Goal: Task Accomplishment & Management: Manage account settings

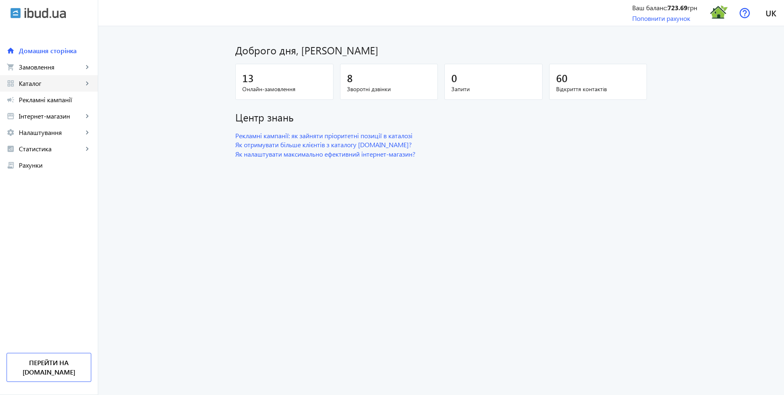
click at [41, 84] on span "Каталог" at bounding box center [51, 83] width 64 height 8
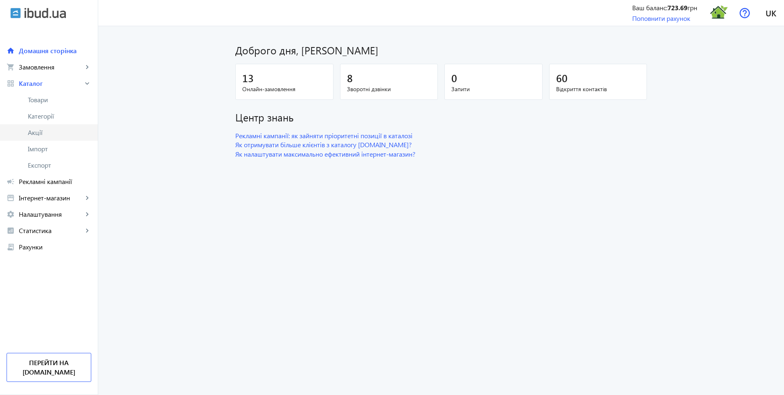
click at [45, 131] on span "Акції" at bounding box center [59, 132] width 63 height 8
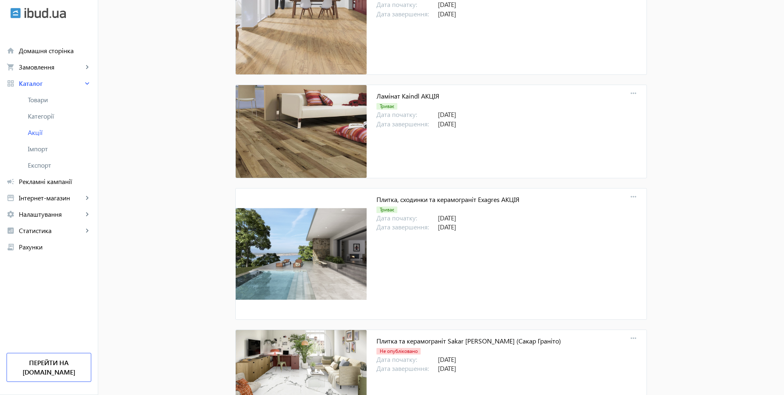
scroll to position [8546, 0]
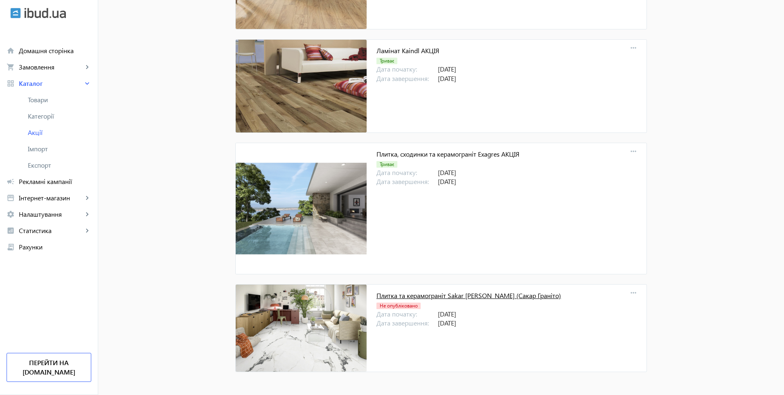
click at [500, 297] on link "Плитка та керамограніт Sakar [PERSON_NAME] (Сакар Граніто)" at bounding box center [468, 295] width 185 height 9
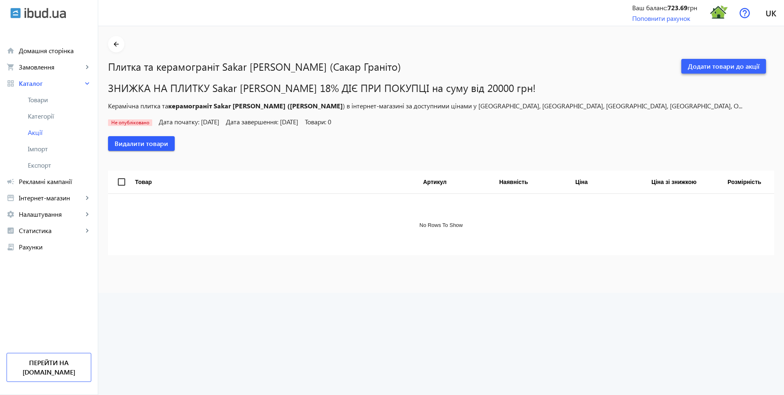
click at [726, 70] on span "Додати товари до акції" at bounding box center [724, 66] width 72 height 9
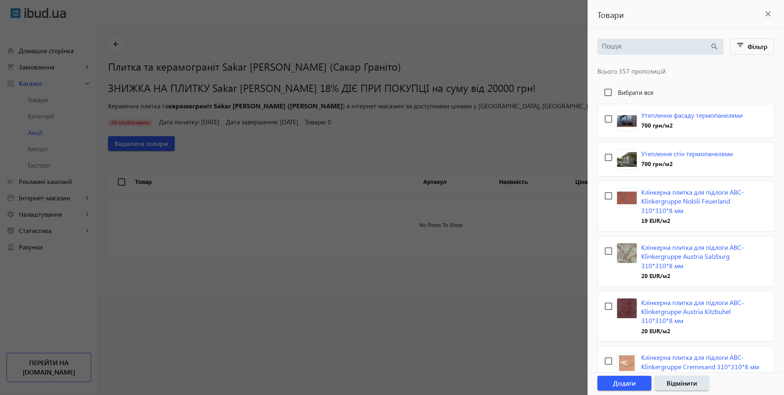
click at [643, 53] on div "search" at bounding box center [660, 46] width 126 height 16
click at [641, 49] on input "search" at bounding box center [656, 46] width 108 height 9
paste input "Sakar Granito"
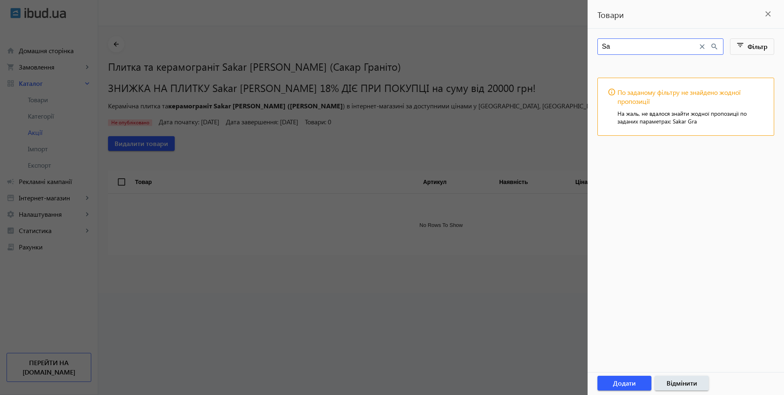
type input "S"
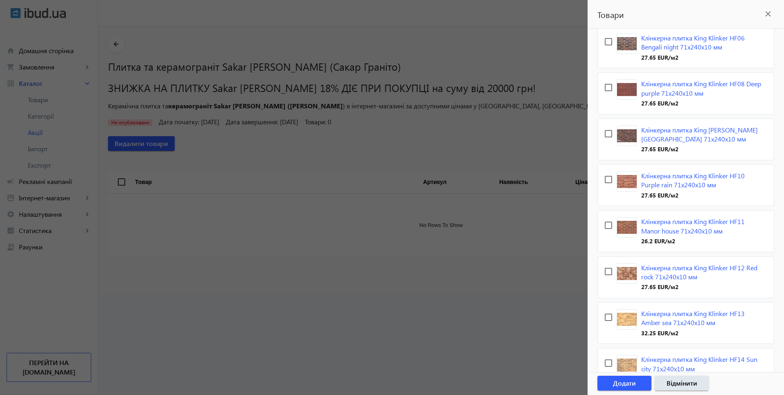
scroll to position [2611, 0]
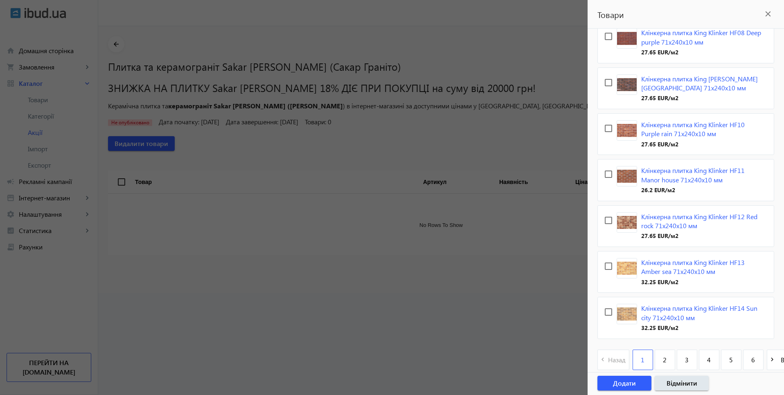
scroll to position [2602, 0]
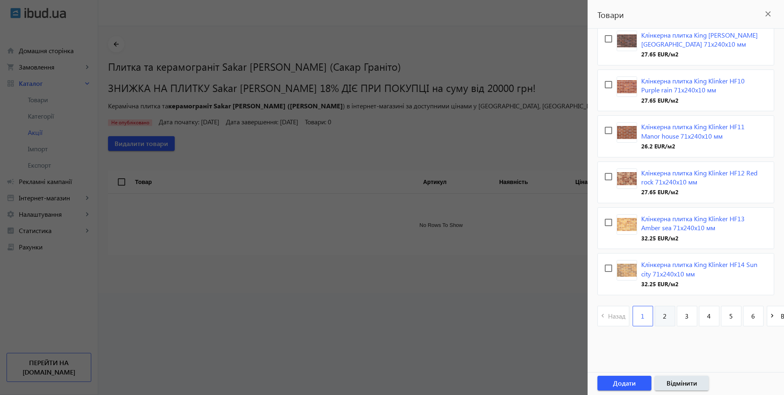
click at [669, 320] on link "2" at bounding box center [665, 316] width 20 height 20
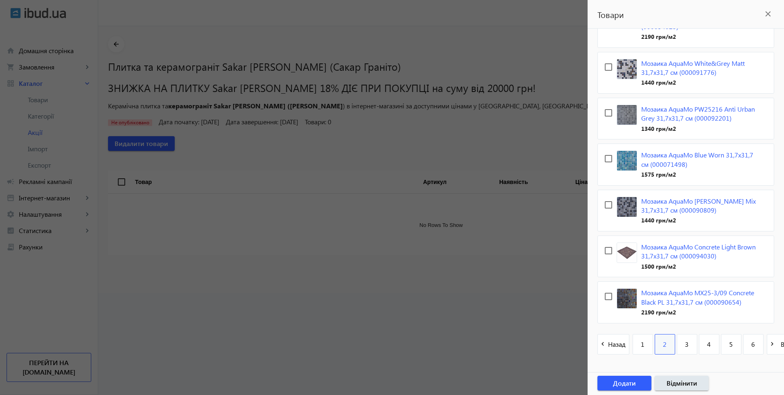
scroll to position [2669, 0]
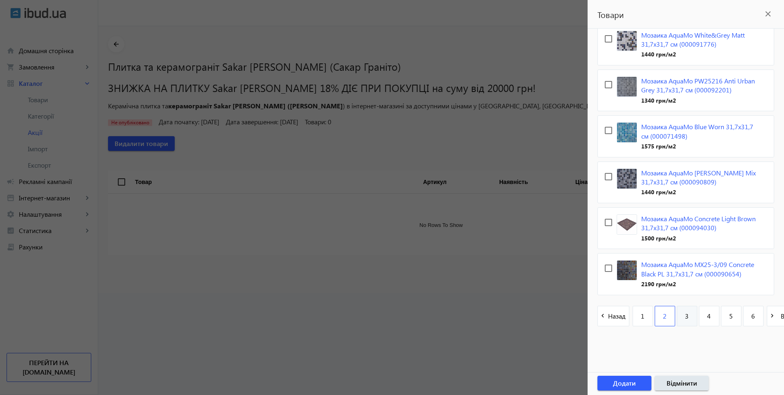
click at [680, 312] on link "3" at bounding box center [687, 316] width 20 height 20
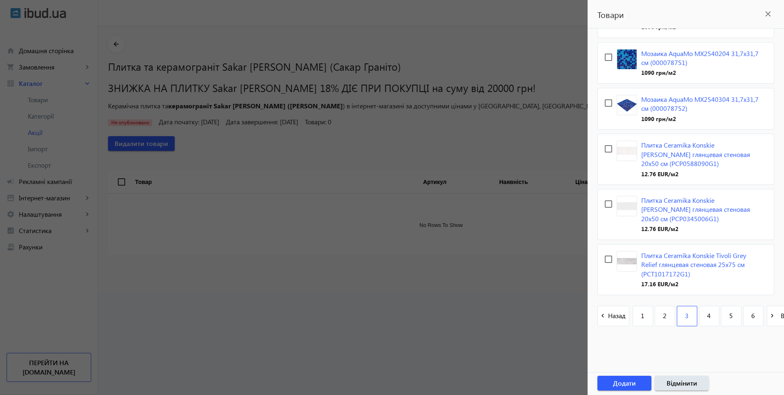
scroll to position [2604, 0]
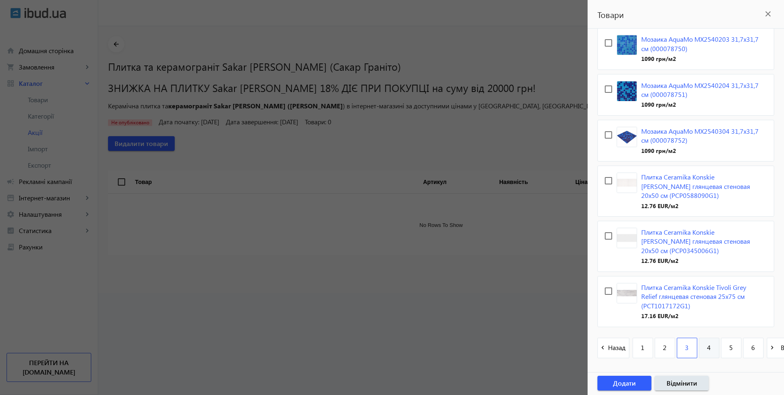
click at [704, 338] on link "4" at bounding box center [709, 348] width 20 height 20
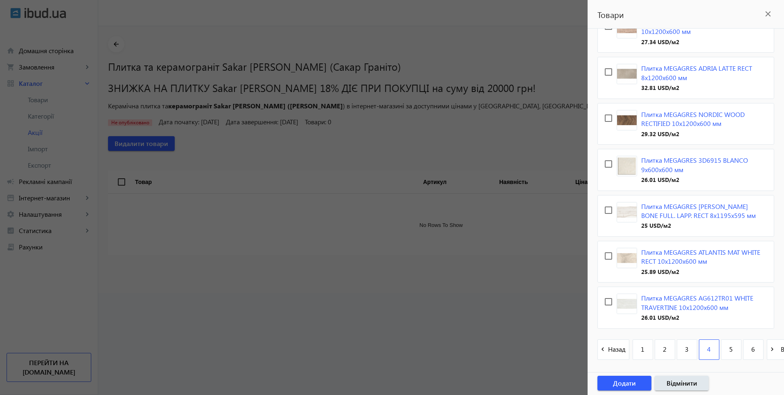
scroll to position [2643, 0]
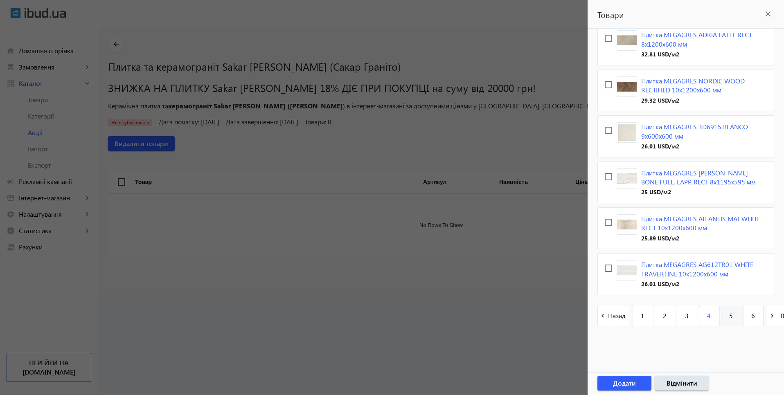
click at [728, 312] on link "5" at bounding box center [731, 316] width 20 height 20
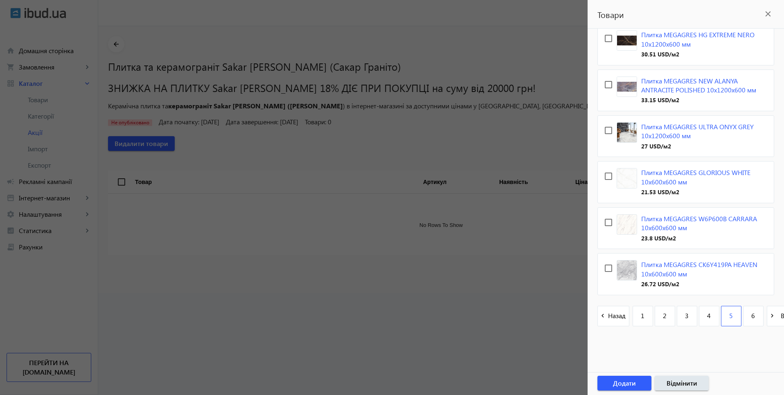
scroll to position [2577, 0]
click at [751, 312] on link "6" at bounding box center [753, 316] width 20 height 20
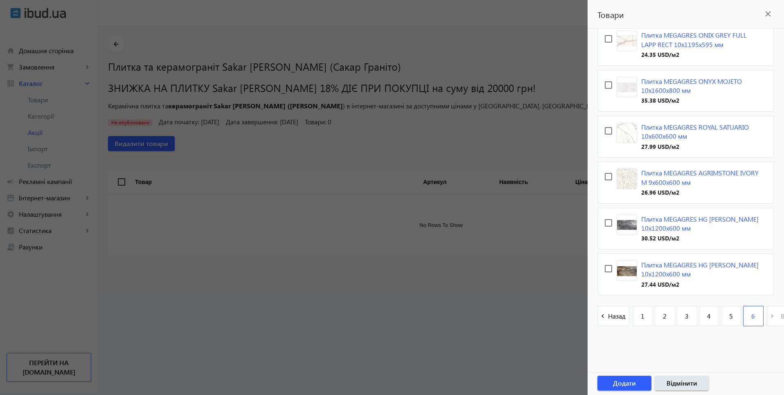
scroll to position [2448, 0]
click at [770, 313] on pagination-template "navigate_before Назад 1 2 3 4 5 6 navigate_next Вперед" at bounding box center [699, 316] width 205 height 20
click at [641, 312] on span "1" at bounding box center [643, 316] width 4 height 9
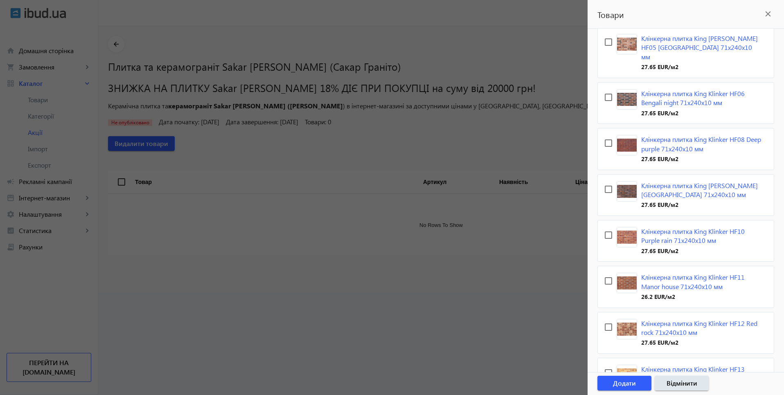
scroll to position [2611, 0]
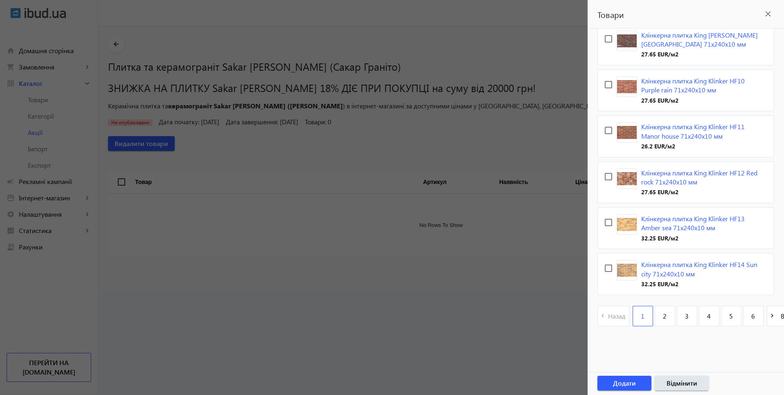
click at [499, 53] on div at bounding box center [392, 197] width 784 height 395
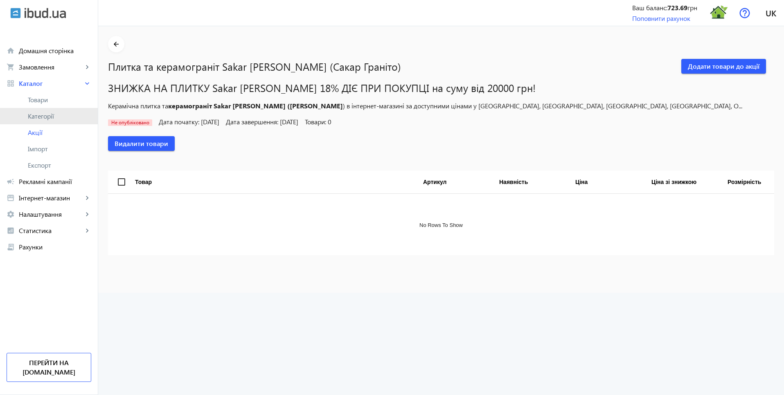
click at [43, 117] on span "Категорії" at bounding box center [59, 116] width 63 height 8
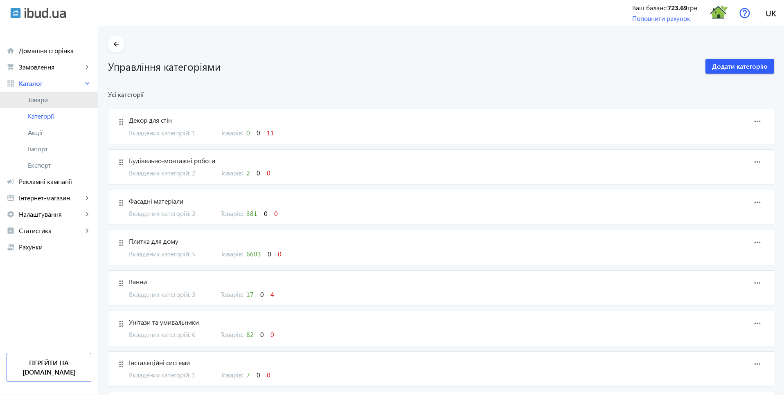
click at [48, 100] on span "Товари" at bounding box center [59, 100] width 63 height 8
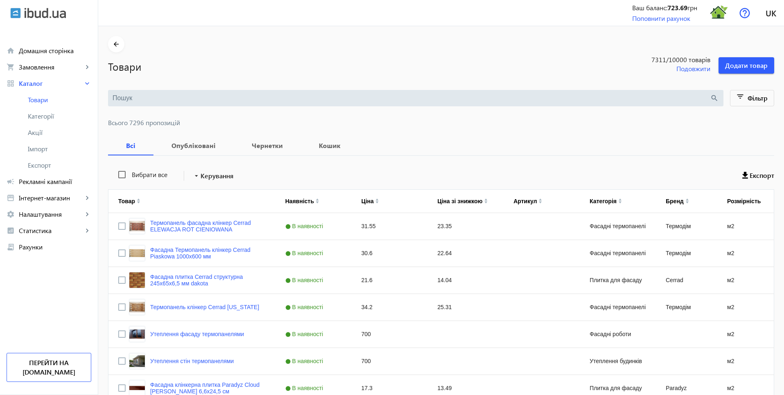
click at [144, 97] on input "search" at bounding box center [411, 98] width 597 height 9
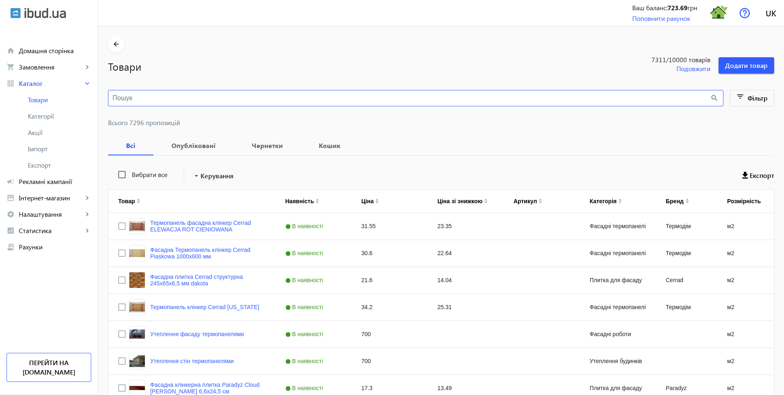
paste input "Sakar Granito"
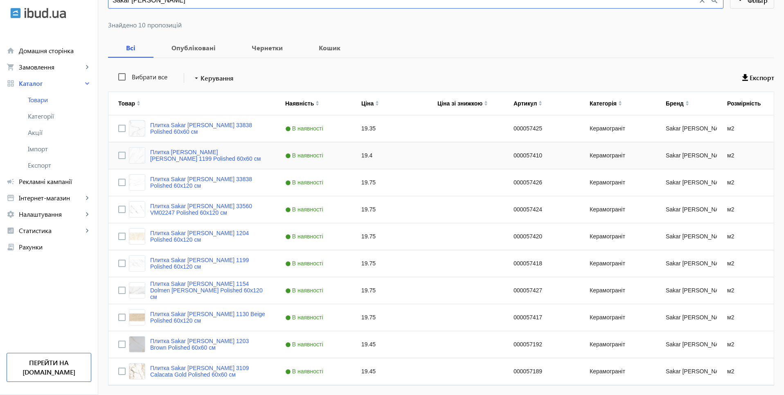
scroll to position [77, 0]
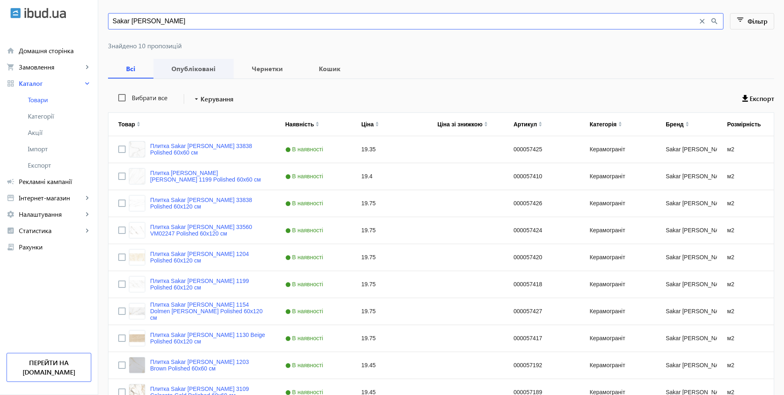
type input "Sakar Granito"
click at [187, 68] on b "Опубліковані" at bounding box center [193, 68] width 61 height 7
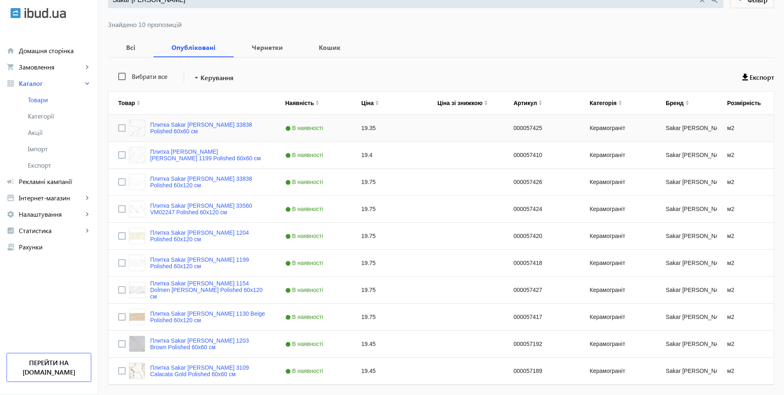
scroll to position [126, 0]
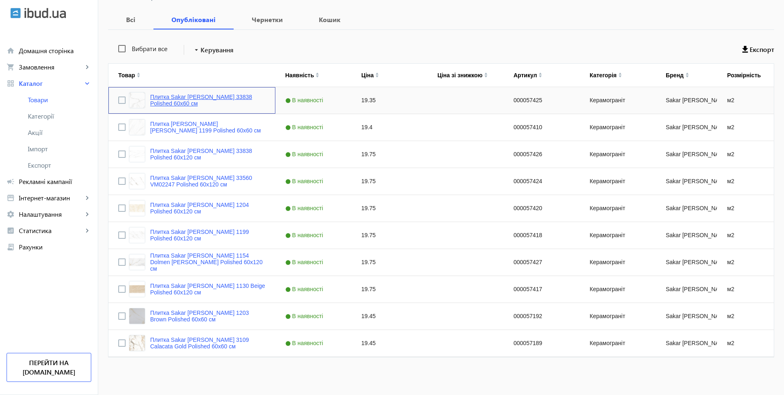
click at [256, 105] on link "Плитка Sakar Granito 33838 Polished 60х60 см" at bounding box center [207, 100] width 115 height 13
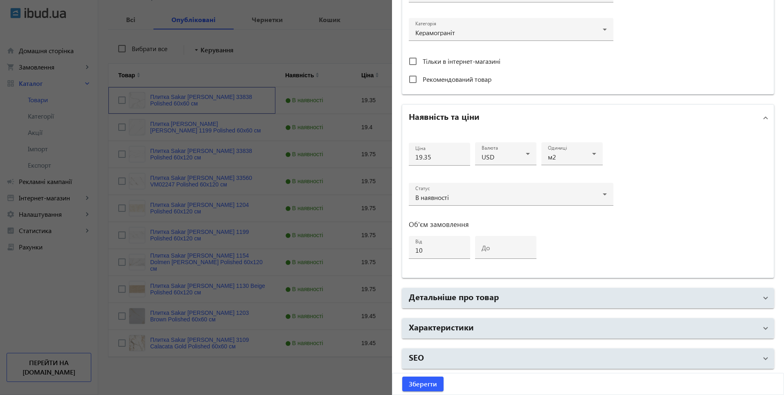
scroll to position [91, 0]
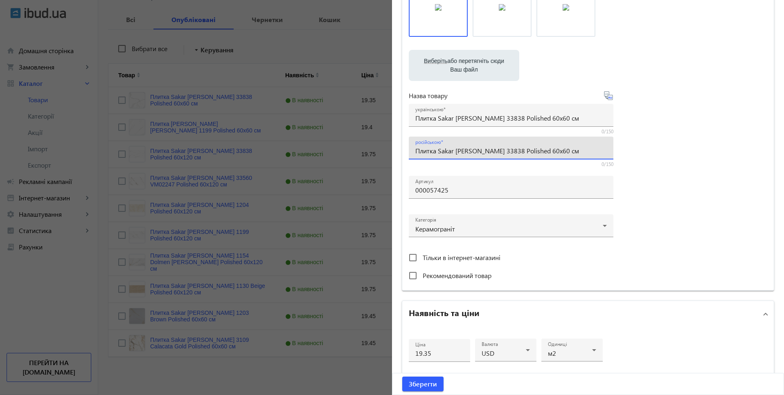
drag, startPoint x: 555, startPoint y: 150, endPoint x: 406, endPoint y: 148, distance: 148.5
click at [409, 148] on div "російською Плитка Sakar Granito 33838 Polished 60х60 см" at bounding box center [511, 148] width 205 height 23
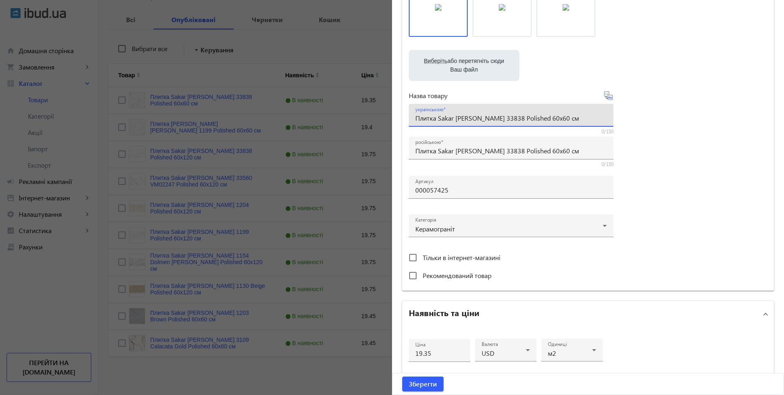
drag, startPoint x: 547, startPoint y: 119, endPoint x: 402, endPoint y: 119, distance: 145.6
click at [402, 119] on div "Виберіть або перетягніть сюди Ваш файл 1180867d33f5e625d16848898719524-be0b0e8f…" at bounding box center [587, 130] width 371 height 319
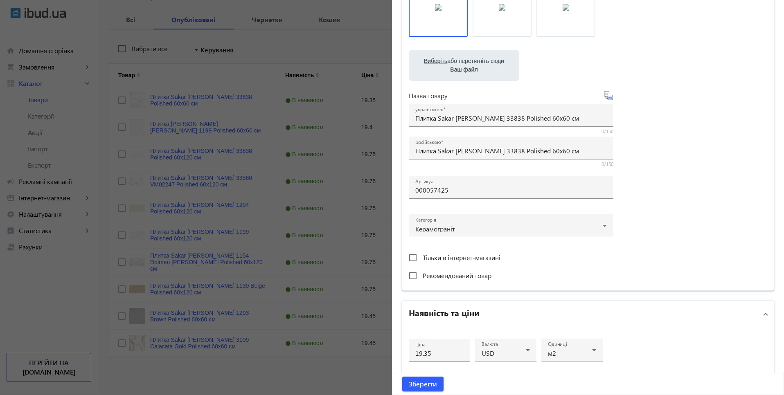
click at [720, 77] on file-loader "Виберіть або перетягніть сюди Ваш файл 1180867d33f5e625d16848898719524-be0b0e8f…" at bounding box center [588, 65] width 358 height 31
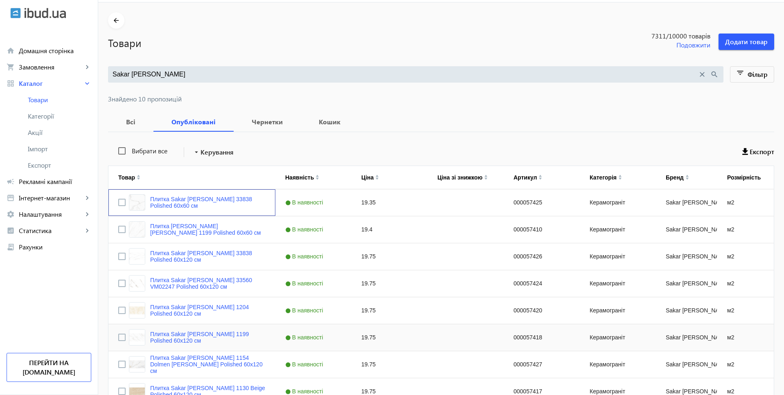
scroll to position [0, 0]
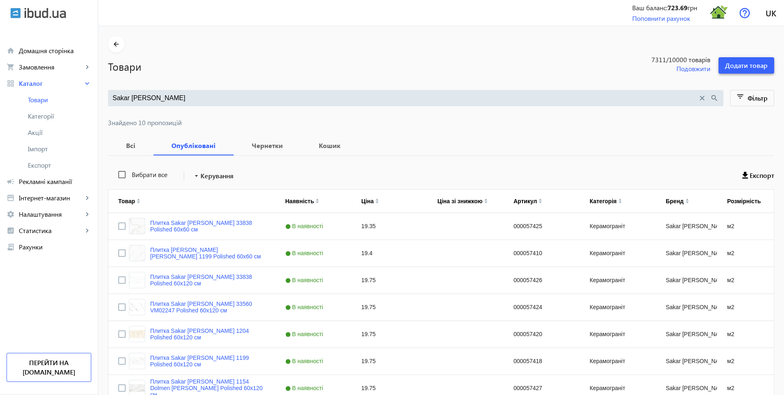
click at [746, 67] on span "Додати товар" at bounding box center [746, 65] width 43 height 9
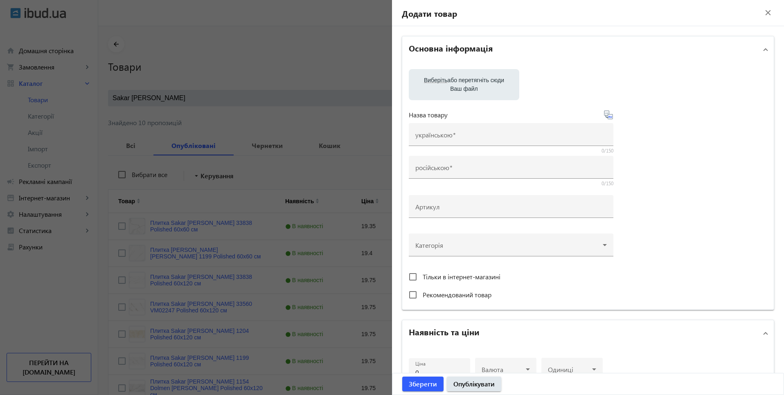
click at [319, 46] on div at bounding box center [392, 197] width 784 height 395
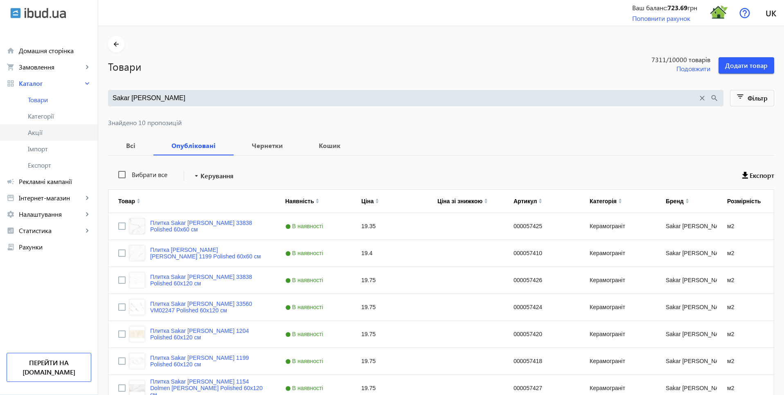
click at [40, 134] on span "Акції" at bounding box center [59, 132] width 63 height 8
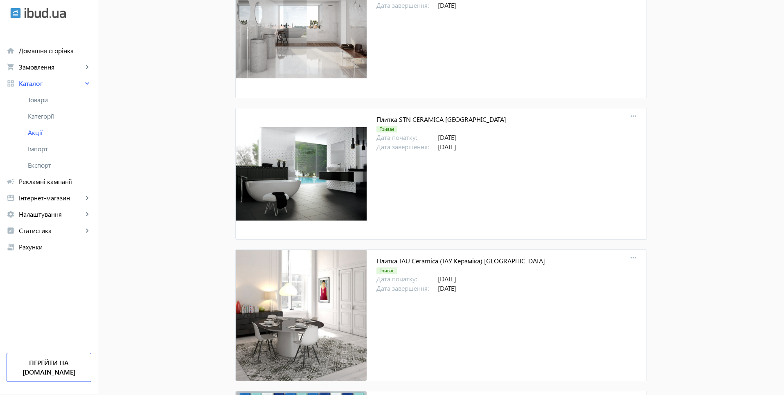
scroll to position [3750, 0]
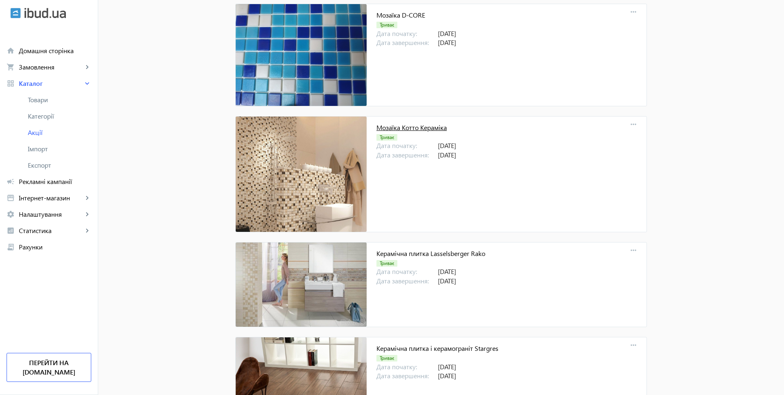
click at [399, 129] on link "Мозаїка Котто Кераміка" at bounding box center [411, 127] width 70 height 9
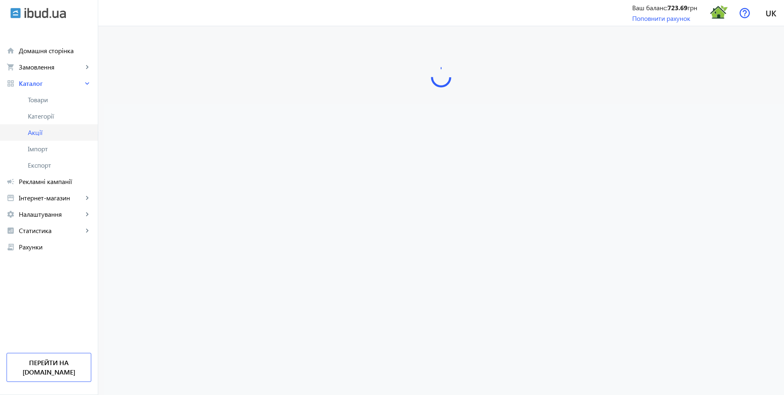
click at [39, 132] on span "Акції" at bounding box center [59, 132] width 63 height 8
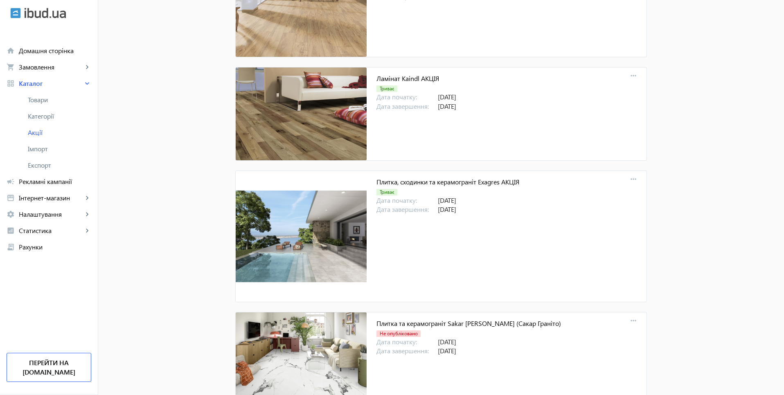
scroll to position [8546, 0]
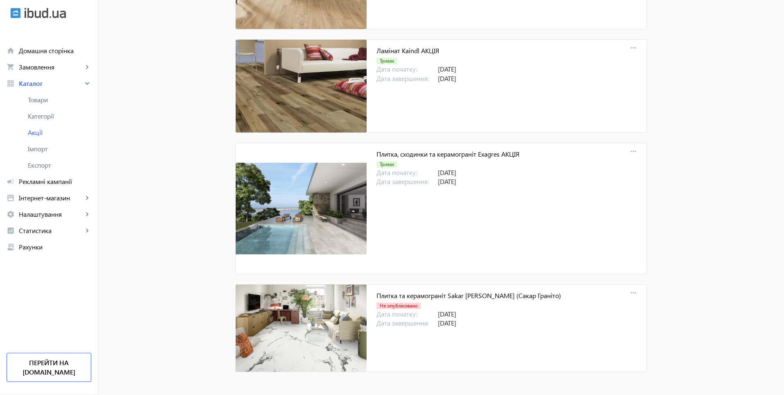
click at [639, 209] on div "Плитка, сходинки та керамограніт Exagres АКЦІЯ Триває Дата початку: 02.09.2025 …" at bounding box center [507, 208] width 280 height 131
click at [502, 297] on link "Плитка та керамограніт Sakar Granito (Сакар Граніто)" at bounding box center [468, 295] width 185 height 9
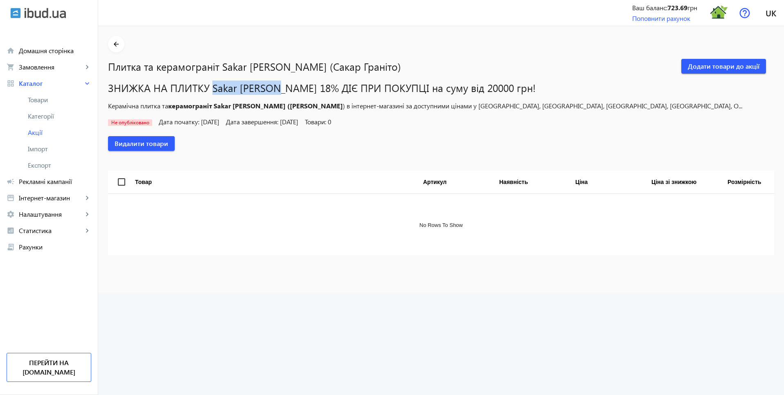
drag, startPoint x: 208, startPoint y: 88, endPoint x: 268, endPoint y: 93, distance: 59.9
click at [268, 93] on h1 "ЗНИЖКА НА ПЛИТКУ Sakar Granito 18% ДІЄ ПРИ ПОКУПЦІ на суму від 20000 грн!" at bounding box center [441, 88] width 666 height 14
copy span "Sakar Granito"
click at [704, 69] on span "Додати товари до акції" at bounding box center [724, 66] width 72 height 9
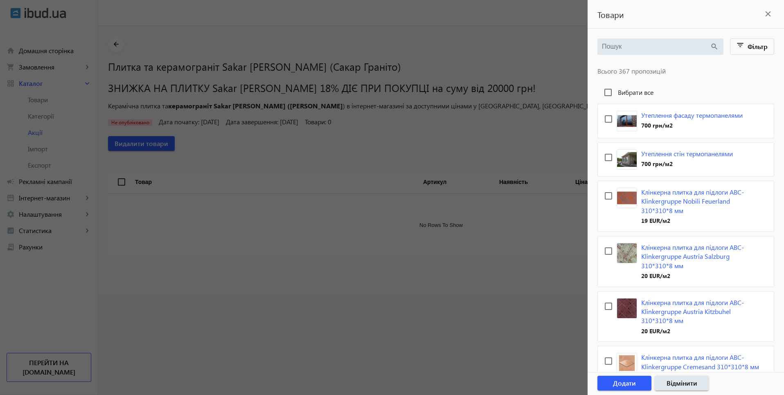
click at [630, 50] on input "search" at bounding box center [656, 46] width 108 height 9
paste input "Sakar Granito"
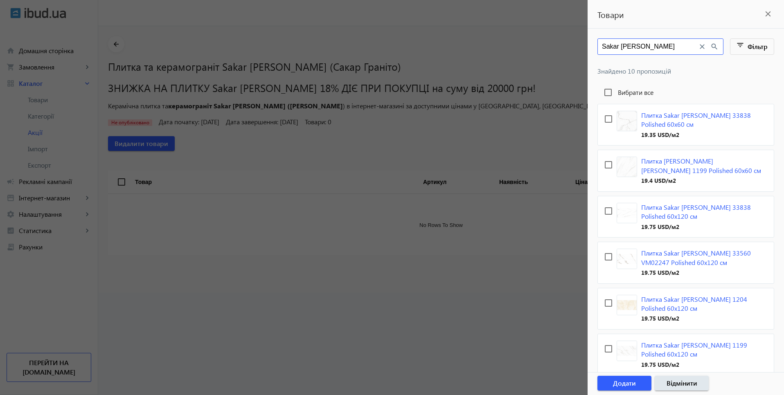
type input "Sakar Granito"
click at [480, 135] on div at bounding box center [392, 197] width 784 height 395
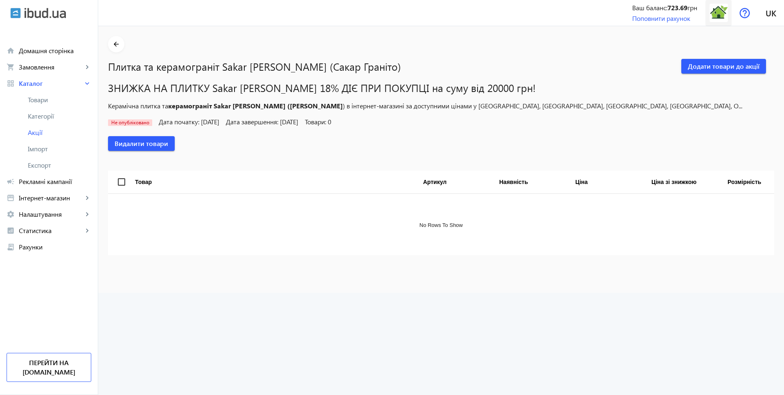
click at [722, 15] on img at bounding box center [718, 13] width 18 height 18
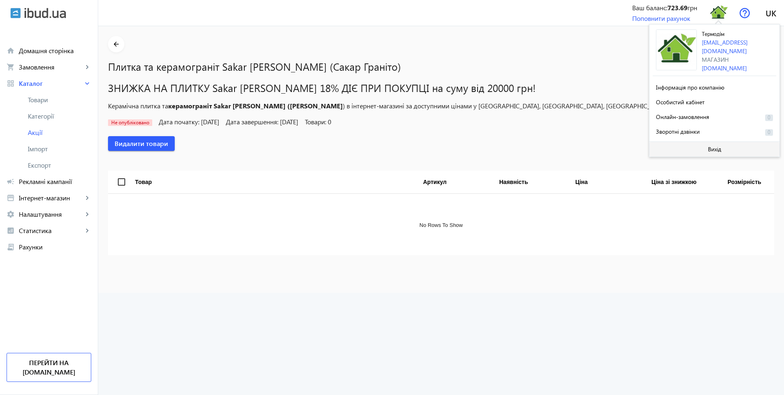
click at [708, 146] on span "Вихід" at bounding box center [715, 149] width 14 height 7
